Goal: Information Seeking & Learning: Learn about a topic

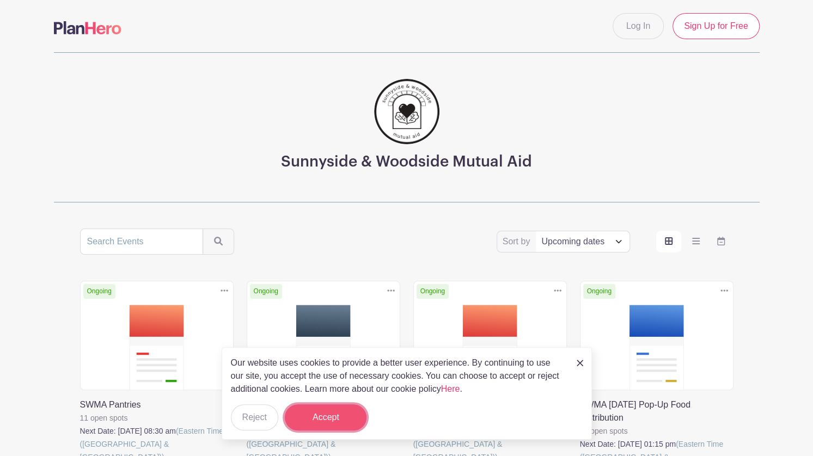
click at [336, 416] on button "Accept" at bounding box center [326, 417] width 82 height 26
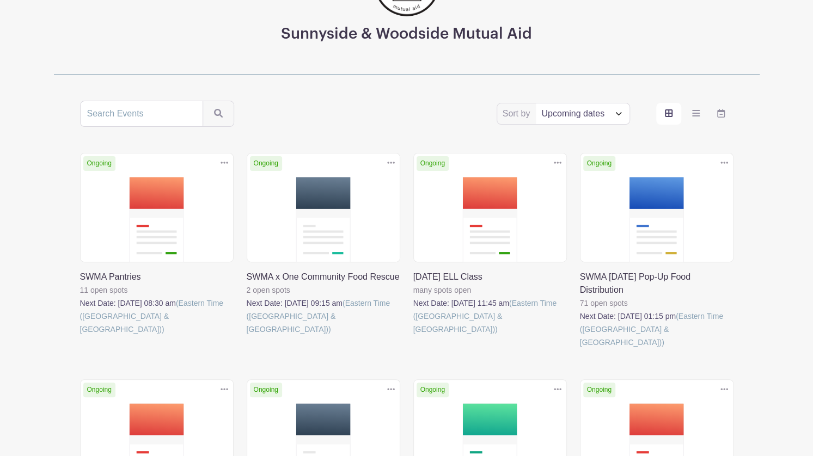
scroll to position [137, 0]
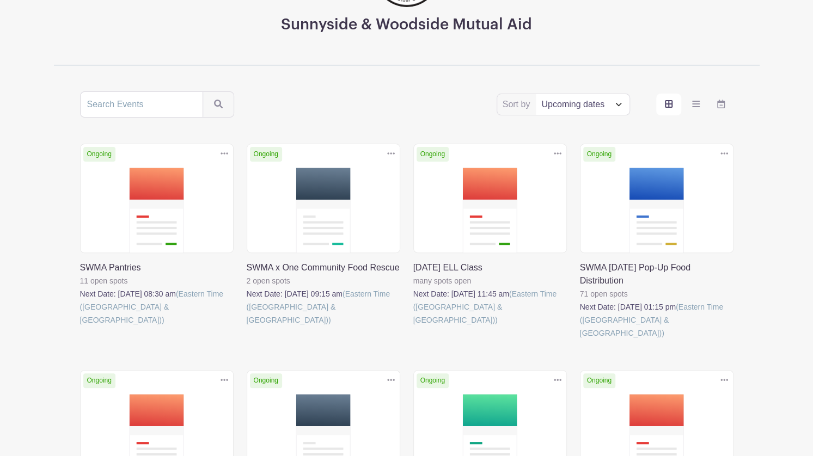
click at [257, 313] on div "Ongoing Duplicate [GEOGRAPHIC_DATA] SWMA x One Community Food Rescue 2 open spo…" at bounding box center [323, 255] width 167 height 222
click at [80, 327] on link at bounding box center [80, 327] width 0 height 0
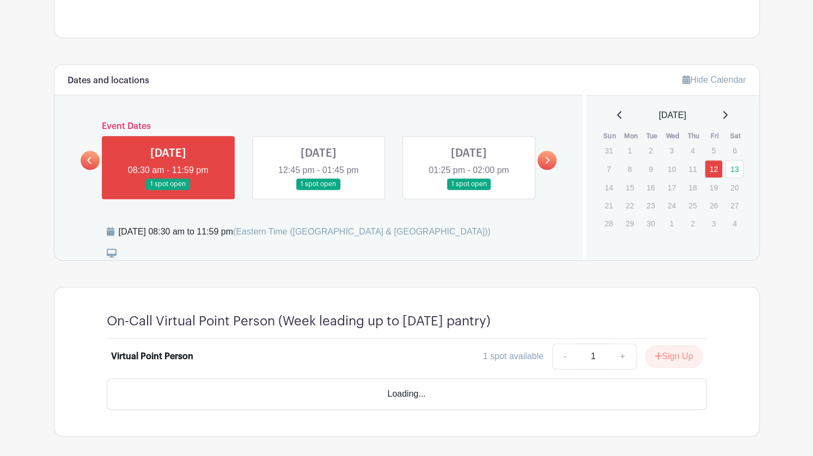
scroll to position [533, 0]
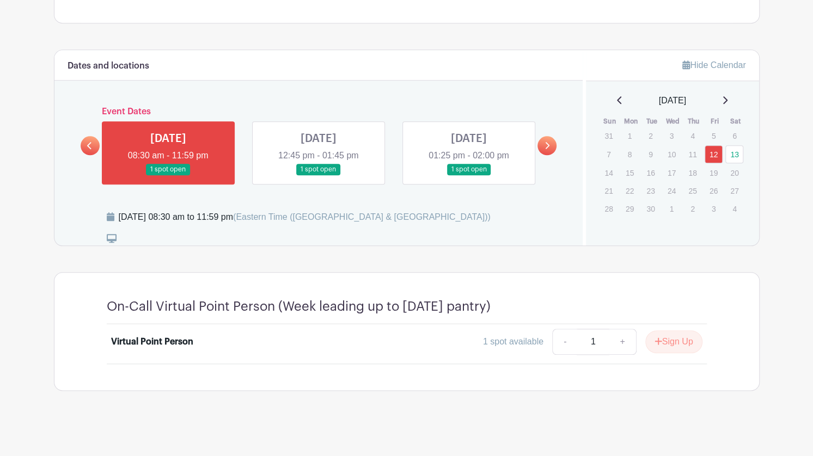
click at [318, 175] on link at bounding box center [318, 175] width 0 height 0
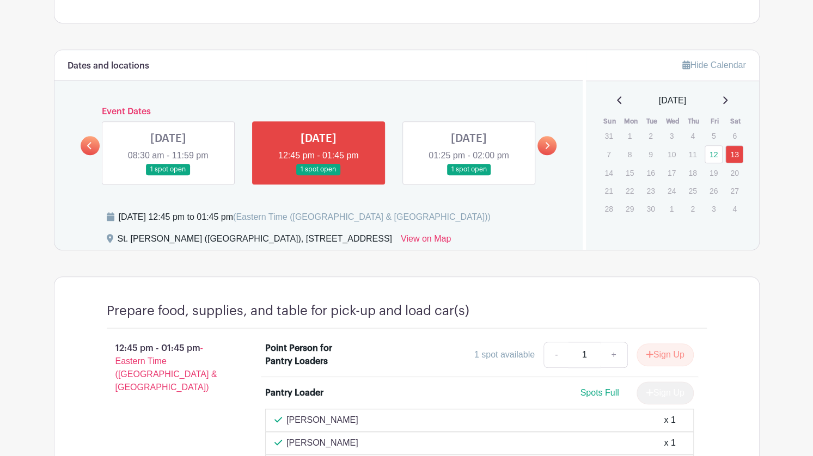
click at [168, 175] on link at bounding box center [168, 175] width 0 height 0
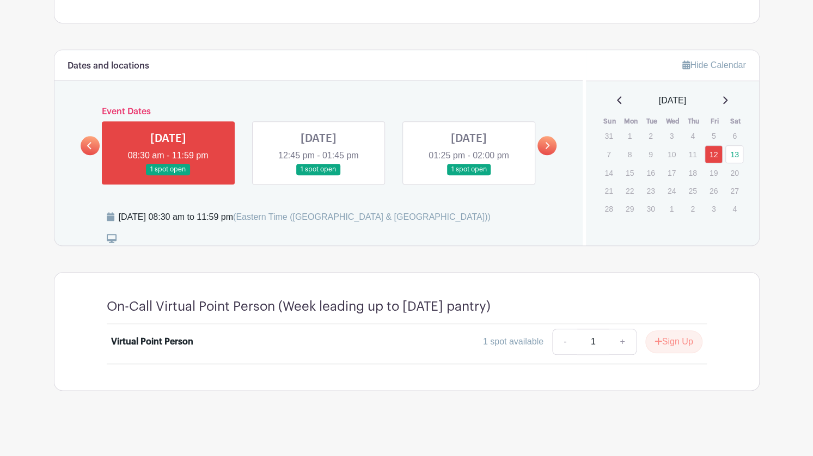
click at [469, 175] on link at bounding box center [469, 175] width 0 height 0
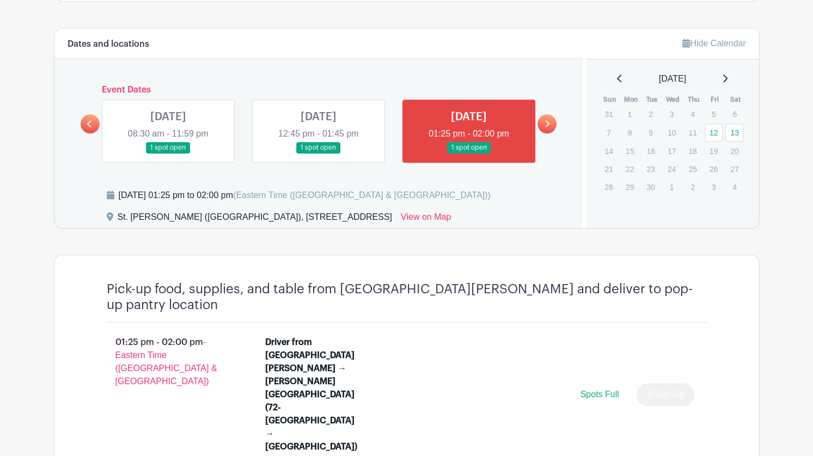
scroll to position [533, 0]
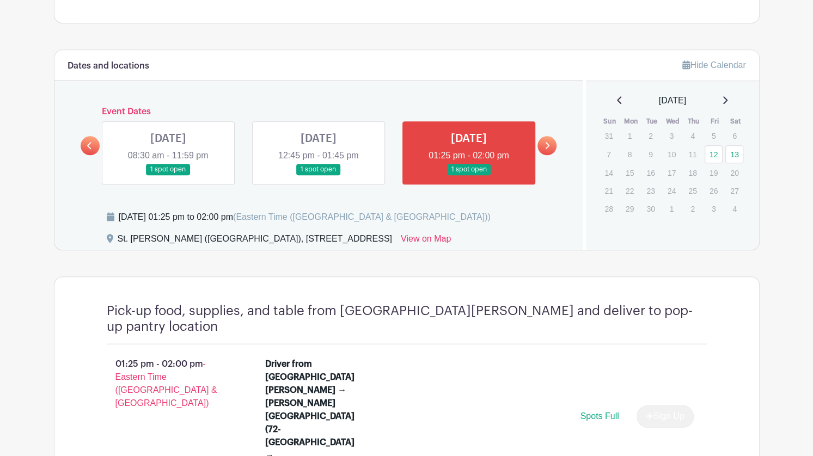
click at [318, 175] on link at bounding box center [318, 175] width 0 height 0
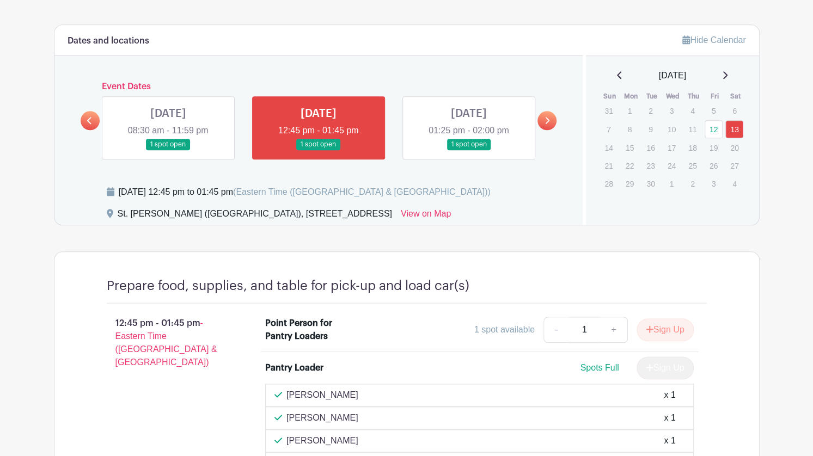
scroll to position [545, 0]
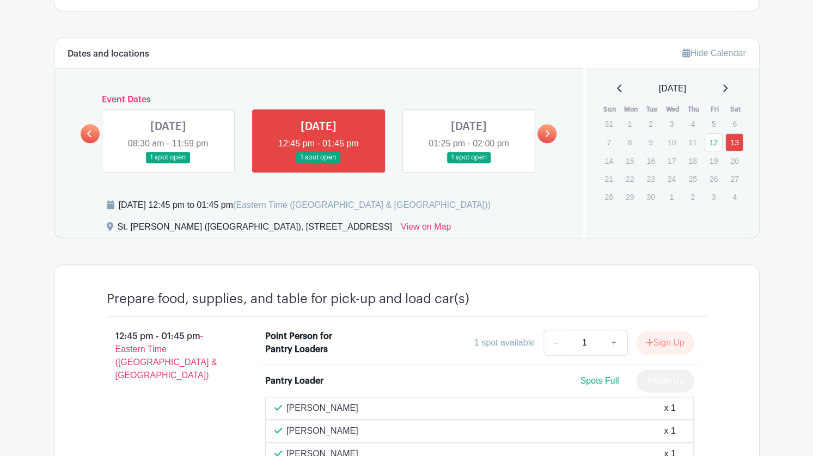
click at [168, 163] on link at bounding box center [168, 163] width 0 height 0
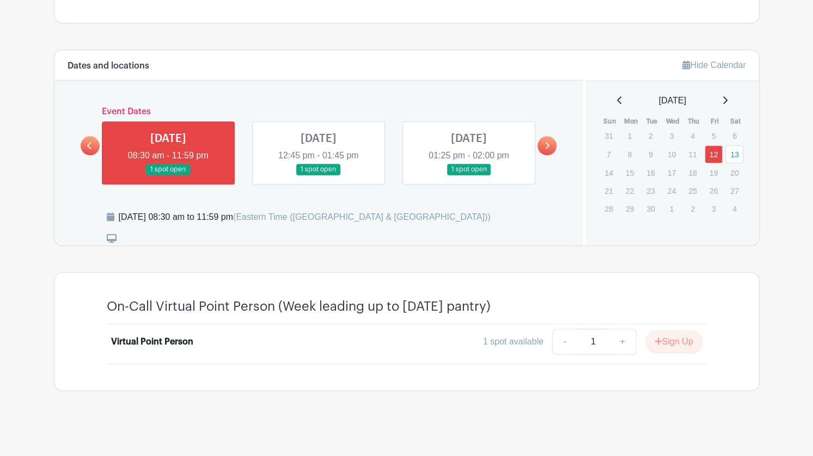
click at [318, 175] on link at bounding box center [318, 175] width 0 height 0
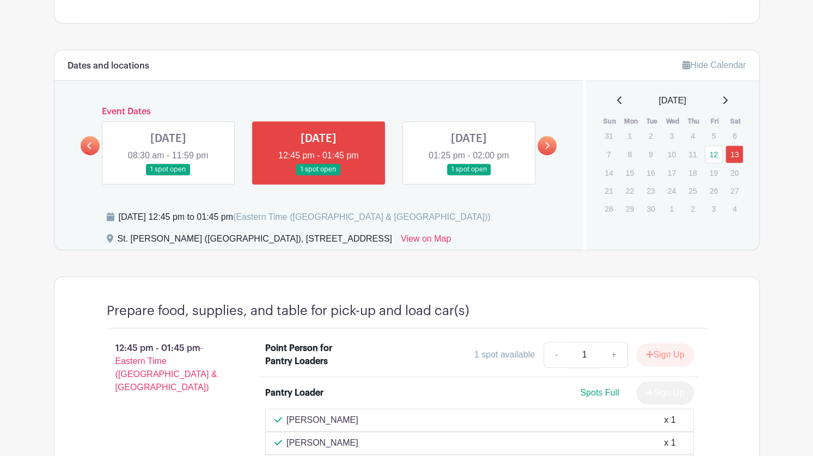
click at [348, 248] on div "Dates and locations Event Dates [DATE] 08:30 am - 11:59 pm 1 spot open [DATE] 1…" at bounding box center [406, 150] width 705 height 201
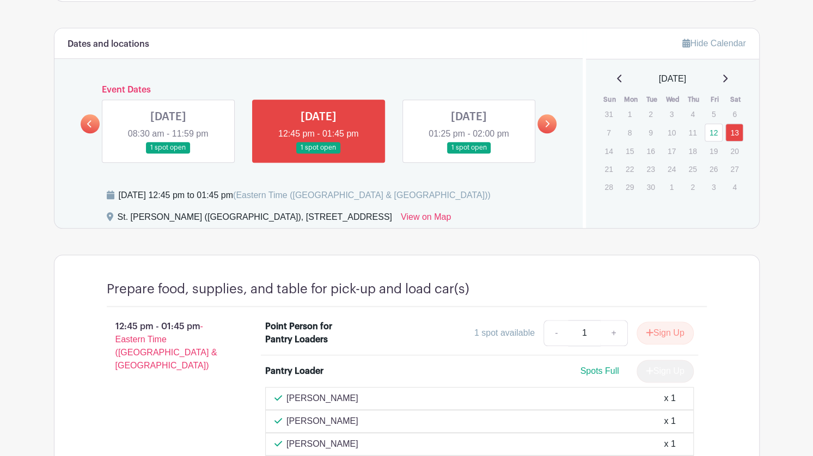
scroll to position [533, 0]
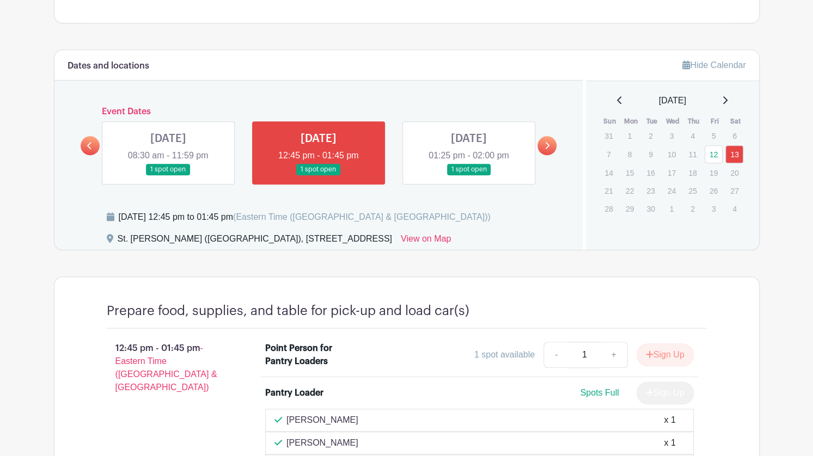
click at [469, 175] on link at bounding box center [469, 175] width 0 height 0
